Goal: Check status: Check status

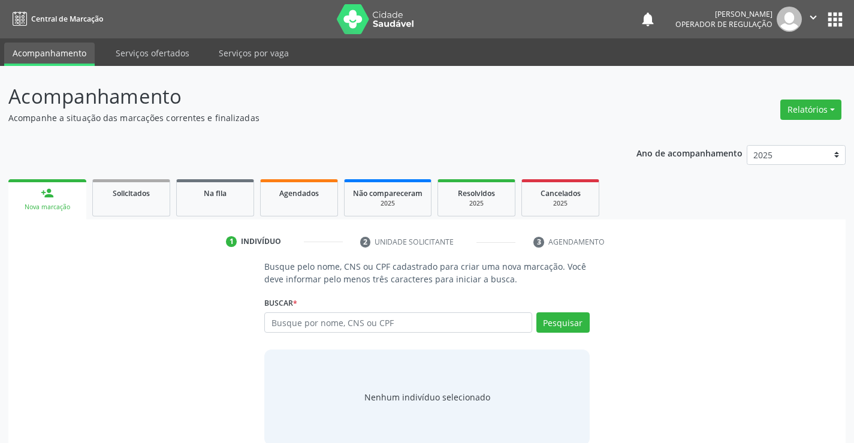
click at [391, 324] on input "text" at bounding box center [397, 322] width 267 height 20
click at [203, 198] on div "Na fila" at bounding box center [215, 192] width 60 height 13
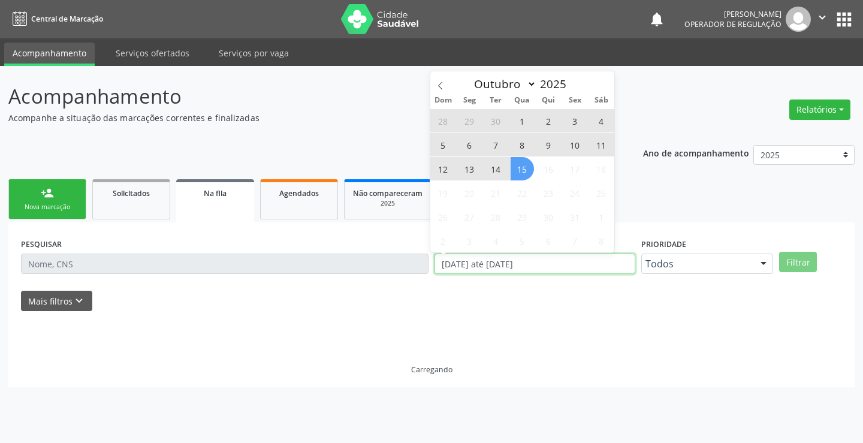
drag, startPoint x: 557, startPoint y: 265, endPoint x: 416, endPoint y: 280, distance: 141.7
click at [416, 280] on div "PESQUISAR DATA DE SOLICITAÇÃO [DATE] até [DATE] Prioridade Todos Todos Baixa Pr…" at bounding box center [431, 258] width 827 height 47
type input "2023"
select select "0"
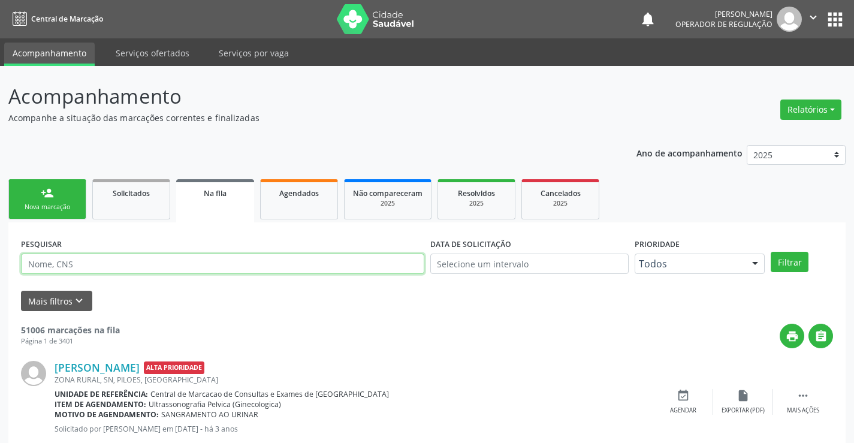
click at [95, 270] on input "text" at bounding box center [222, 263] width 403 height 20
type input "708505376056975"
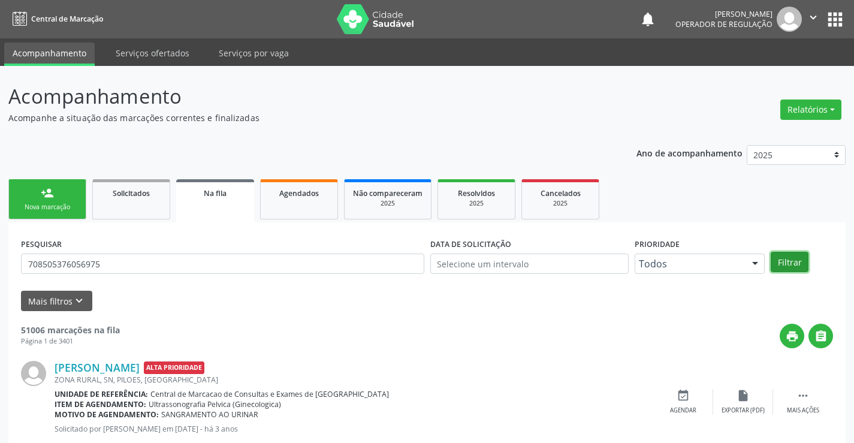
click at [780, 259] on button "Filtrar" at bounding box center [790, 262] width 38 height 20
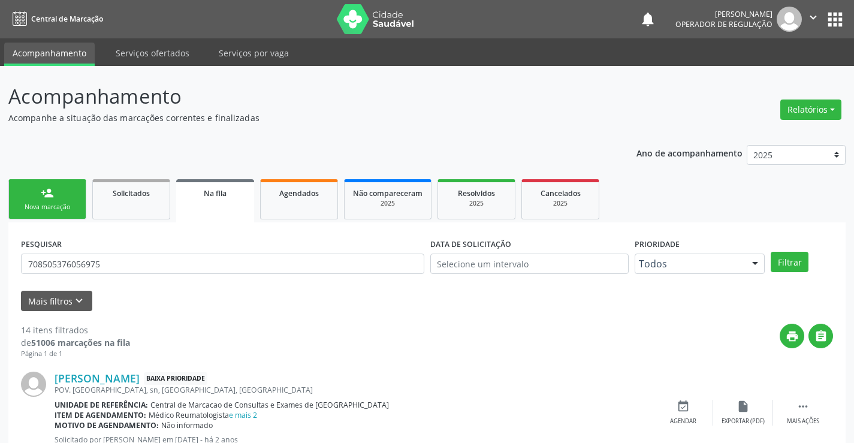
click at [58, 210] on div "Nova marcação" at bounding box center [47, 207] width 60 height 9
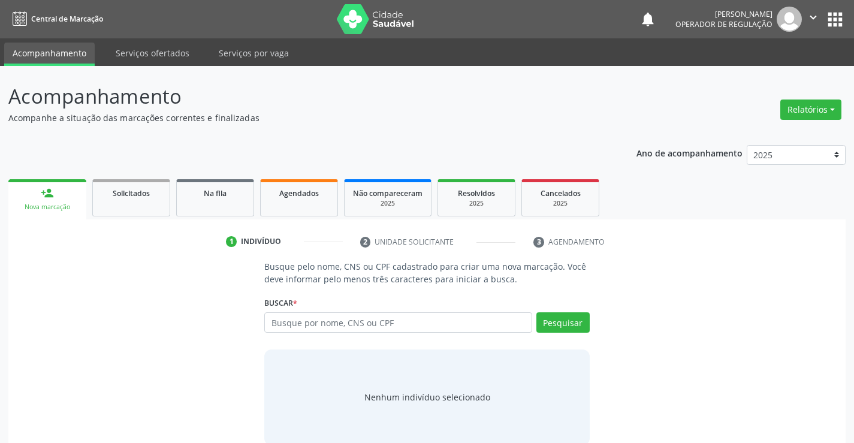
click at [811, 13] on icon "" at bounding box center [813, 17] width 13 height 13
click at [763, 73] on link "Sair" at bounding box center [782, 73] width 83 height 17
